Goal: Transaction & Acquisition: Purchase product/service

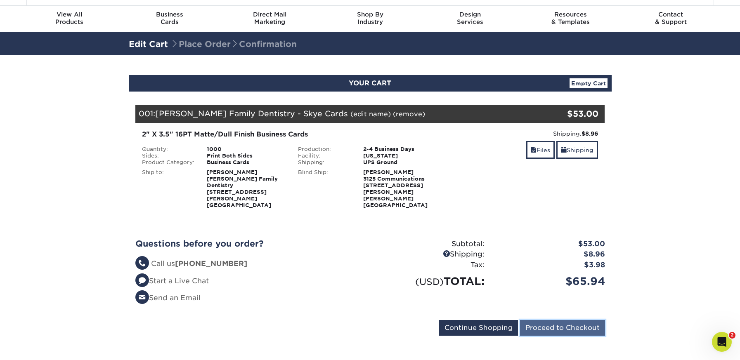
click at [543, 320] on input "Proceed to Checkout" at bounding box center [562, 328] width 85 height 16
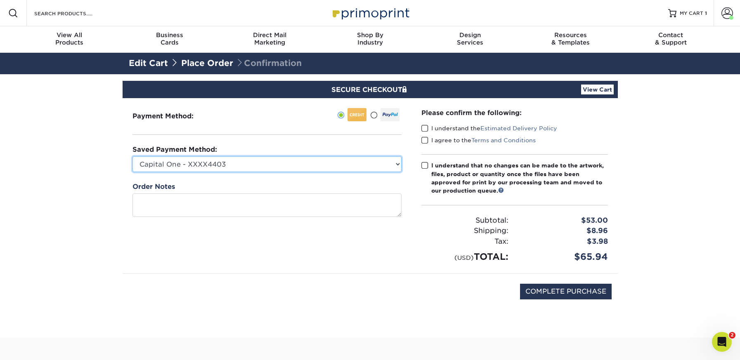
click at [392, 165] on select "Capital One - XXXX4403 Gulf Winds - XXXX0350 NFBJS Carroll - XXXX8923 Visa - XX…" at bounding box center [266, 164] width 269 height 16
select select "63284"
click at [132, 156] on select "Capital One - XXXX4403 Gulf Winds - XXXX0350 NFBJS Carroll - XXXX8923 Visa - XX…" at bounding box center [266, 164] width 269 height 16
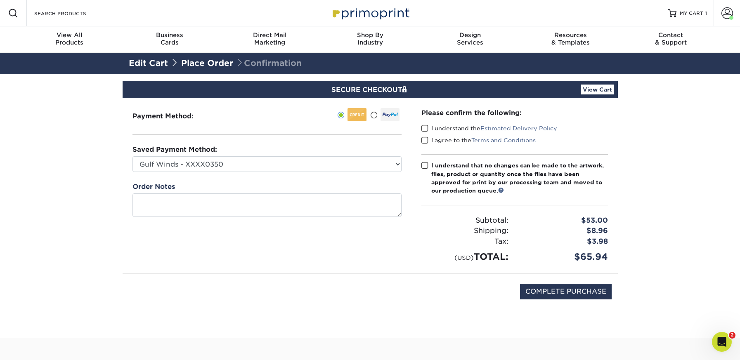
click at [425, 127] on span at bounding box center [424, 129] width 7 height 8
click at [0, 0] on input "I understand the Estimated Delivery Policy" at bounding box center [0, 0] width 0 height 0
click at [424, 141] on span at bounding box center [424, 141] width 7 height 8
click at [0, 0] on input "I agree to the Terms and Conditions" at bounding box center [0, 0] width 0 height 0
click at [426, 165] on span at bounding box center [424, 166] width 7 height 8
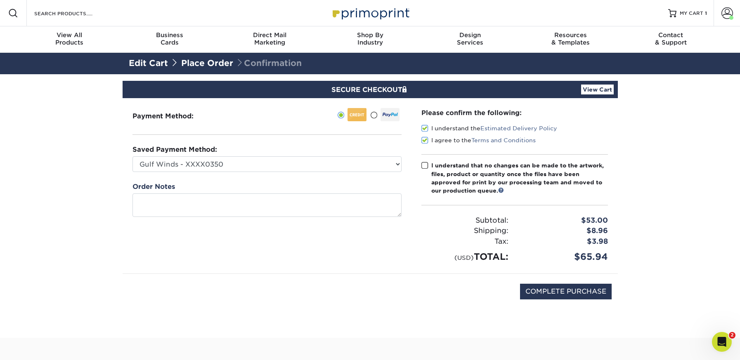
click at [0, 0] on input "I understand that no changes can be made to the artwork, files, product or quan…" at bounding box center [0, 0] width 0 height 0
click at [577, 288] on input "COMPLETE PURCHASE" at bounding box center [566, 292] width 92 height 16
type input "PROCESSING, PLEASE WAIT..."
